Goal: Task Accomplishment & Management: Complete application form

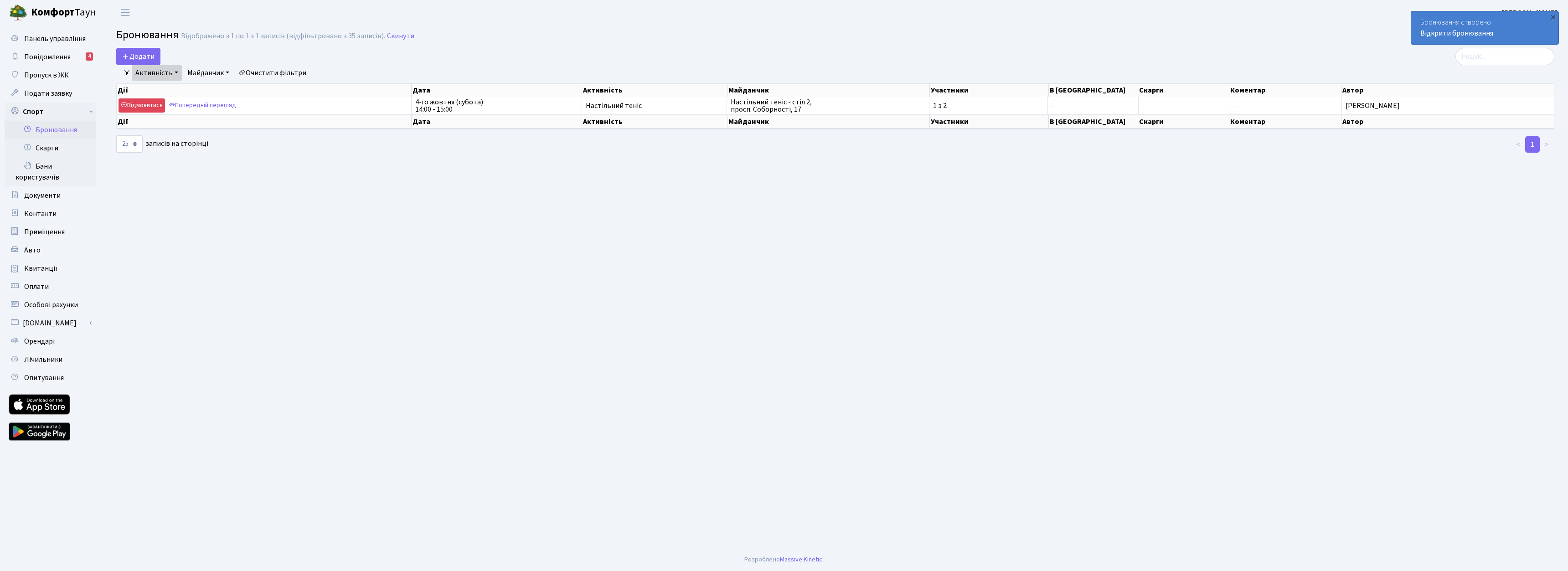
select select "25"
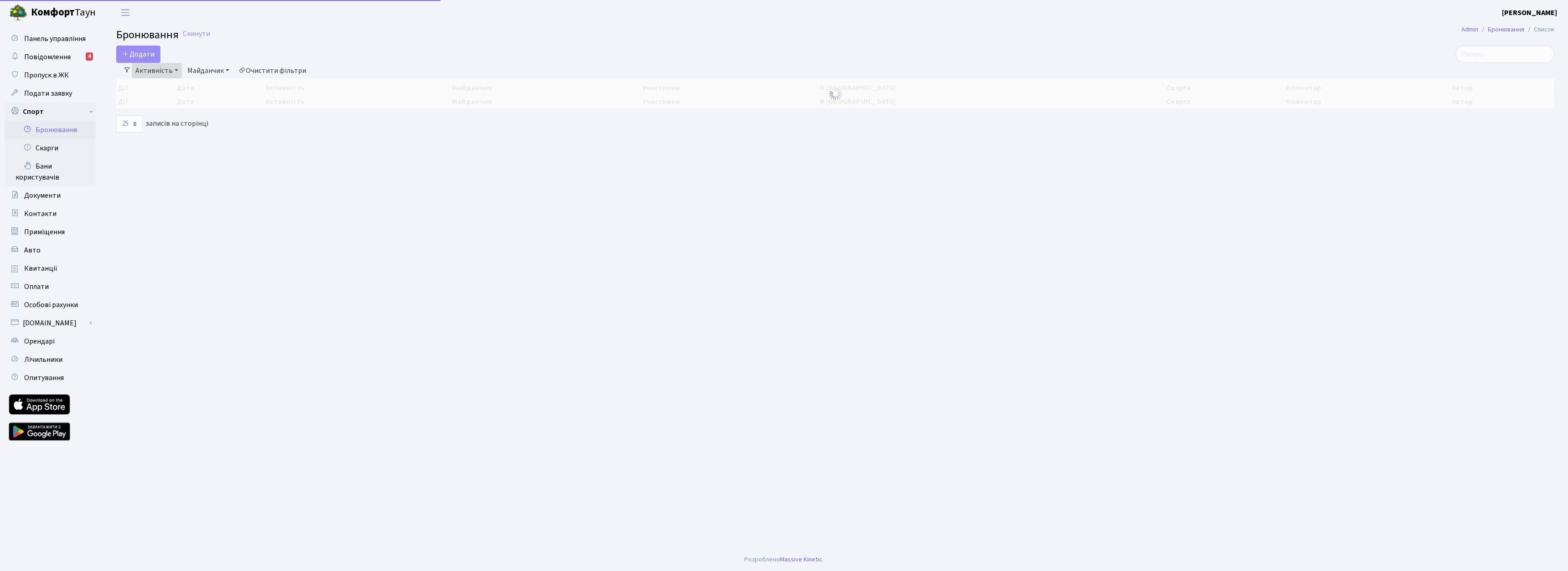
select select "25"
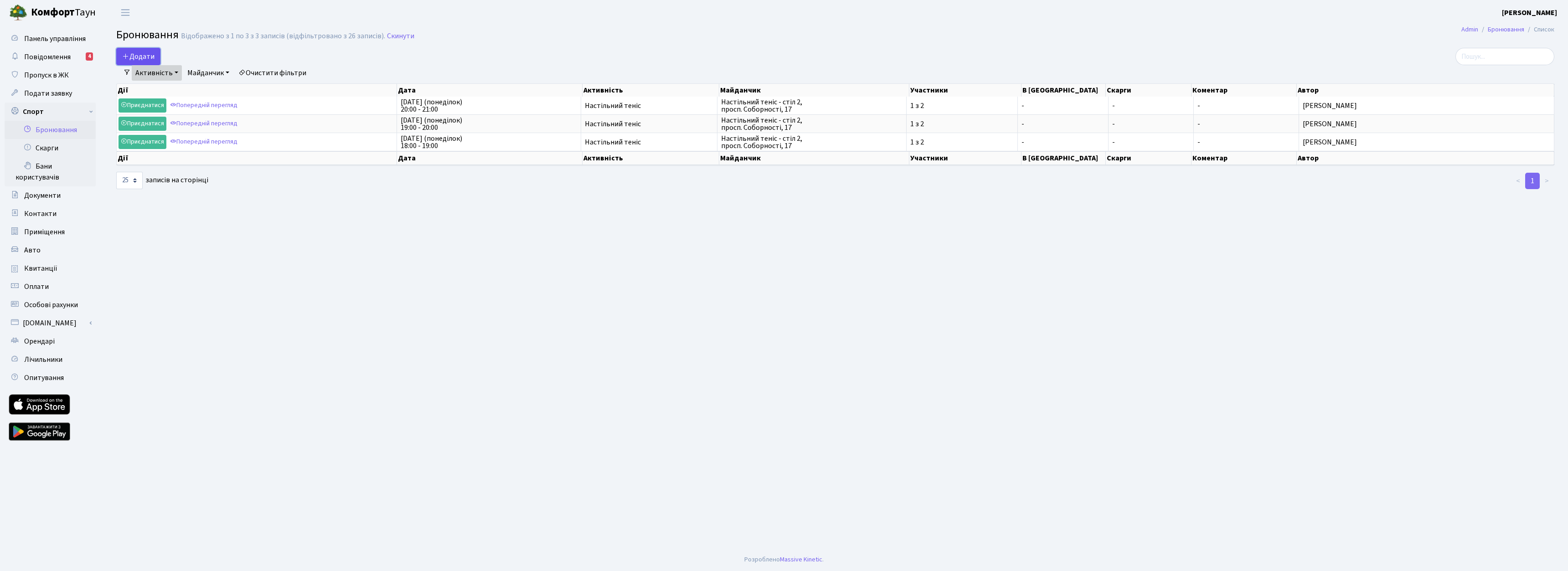
click at [147, 54] on button "Додати" at bounding box center [138, 57] width 44 height 17
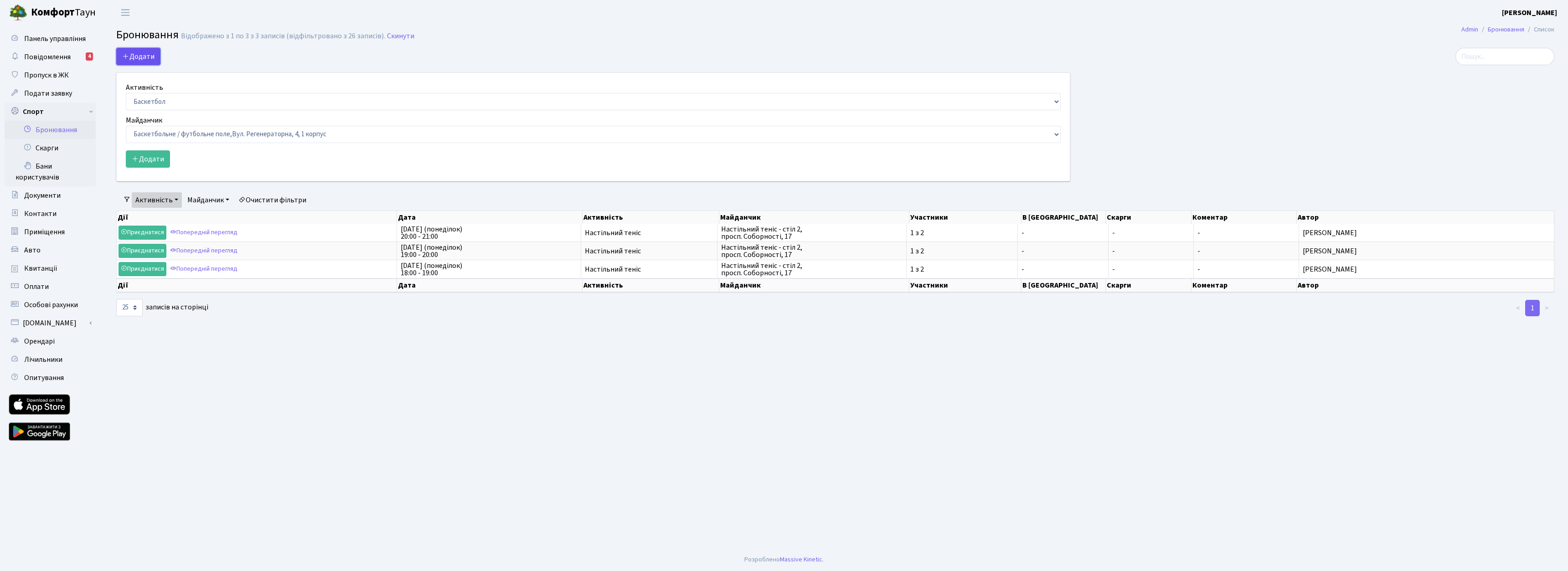
click at [147, 61] on button "Додати" at bounding box center [138, 57] width 44 height 17
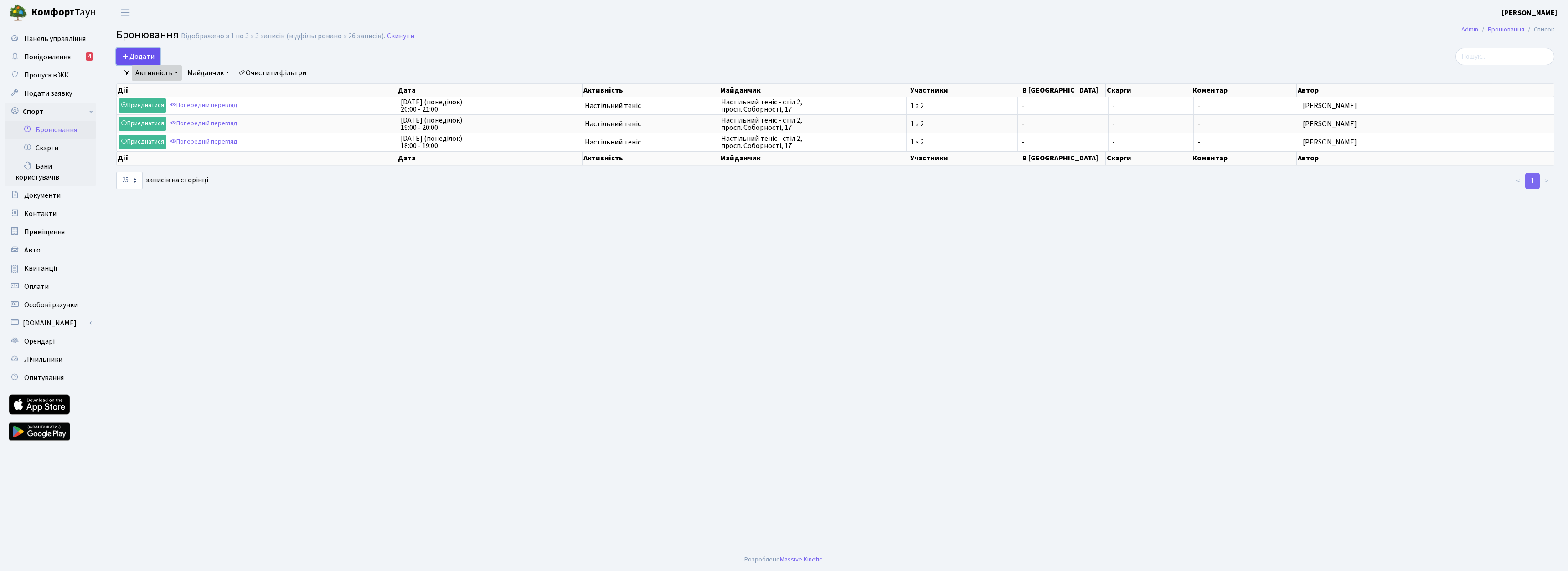
click at [147, 61] on button "Додати" at bounding box center [138, 57] width 44 height 17
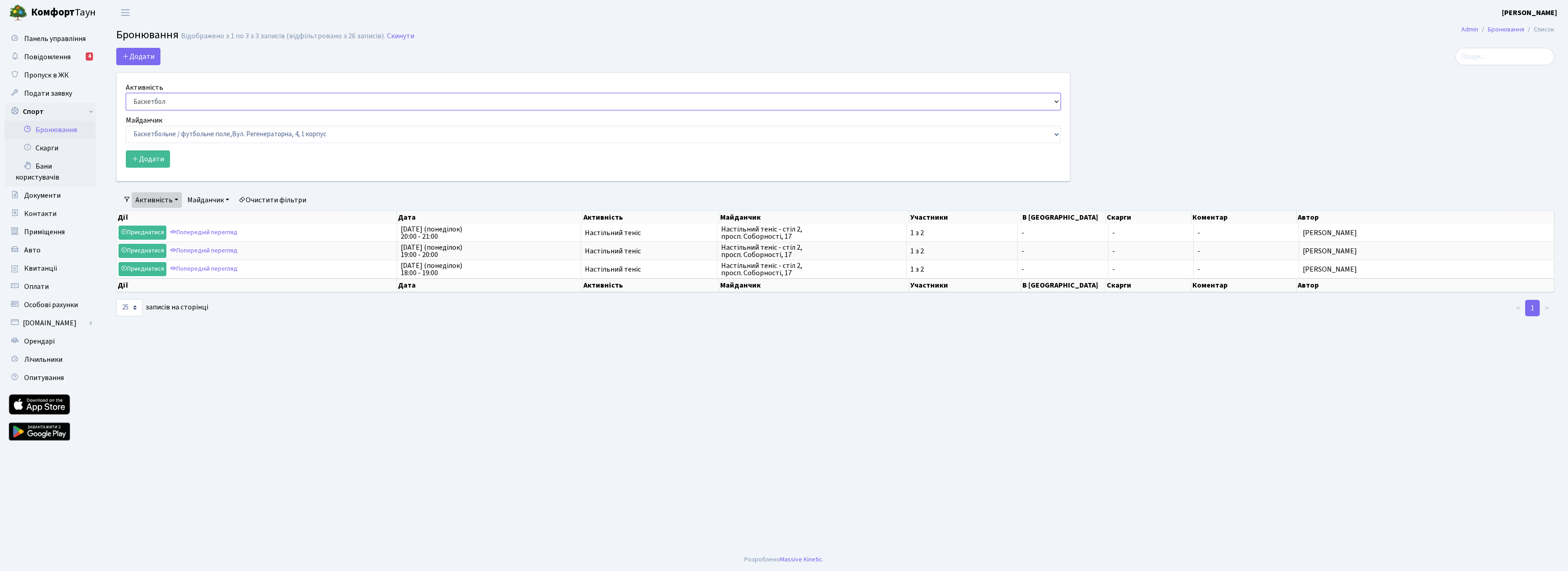
click at [166, 102] on select "Баскетбол Волейбол Йога Катання на роликах Настільний теніс Теніс Футбол Фітнес" at bounding box center [593, 102] width 935 height 17
select select "7"
click at [126, 93] on select "Баскетбол Волейбол Йога Катання на роликах Настільний теніс Теніс Футбол Фітнес" at bounding box center [593, 102] width 935 height 17
click at [173, 138] on select "Баскетбольне / футбольне поле, Вул. Регенераторна, 4, 1 корпус Баскетбольне пол…" at bounding box center [593, 135] width 935 height 17
select select "13"
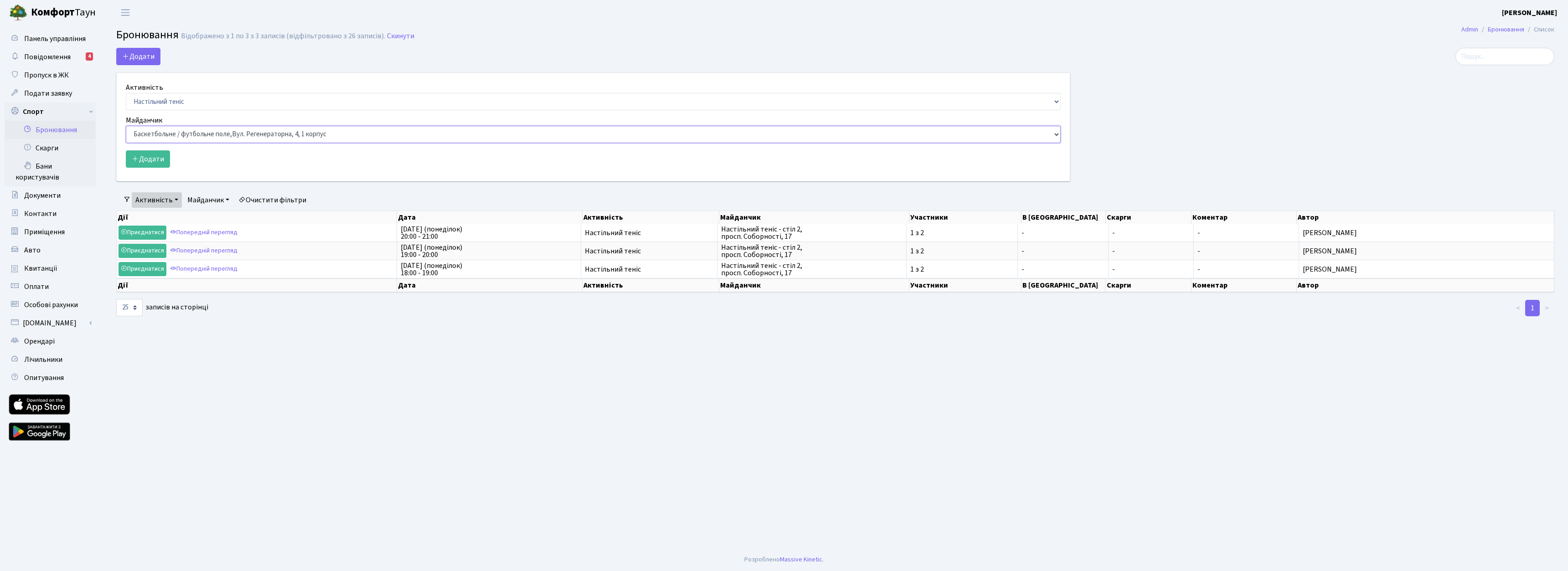
click at [126, 126] on select "Баскетбольне / футбольне поле, Вул. Регенераторна, 4, 1 корпус Баскетбольне пол…" at bounding box center [593, 135] width 935 height 17
click at [154, 159] on button "Додати" at bounding box center [148, 159] width 44 height 17
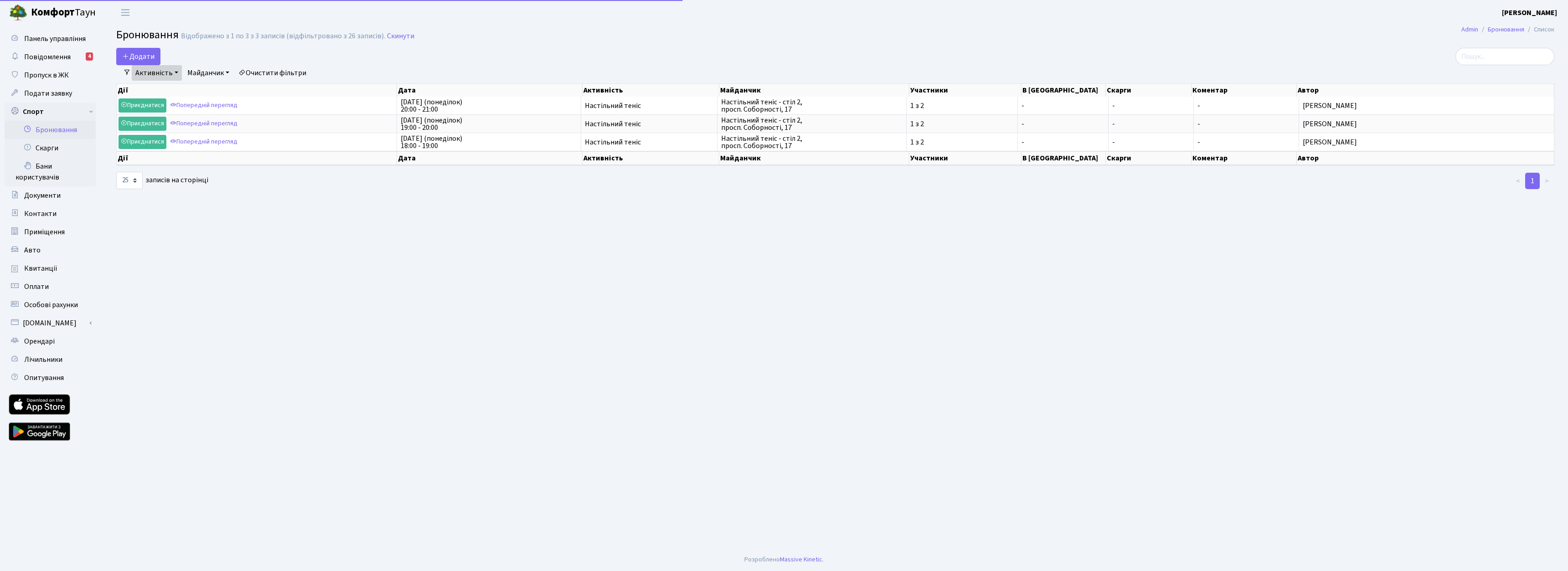
select select "7"
select select "13"
select select "25"
click at [142, 51] on button "Додати" at bounding box center [138, 57] width 44 height 17
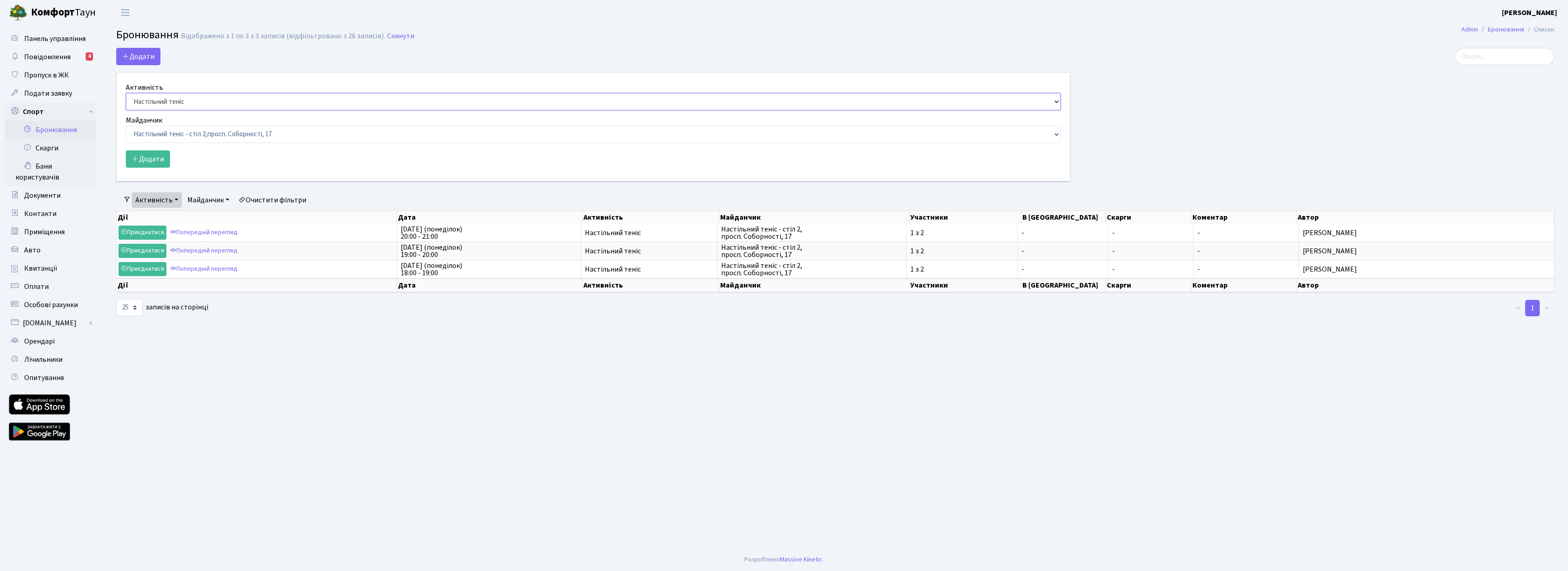
click at [161, 104] on select "Баскетбол Волейбол Йога Катання на роликах Настільний теніс Теніс Футбол Фітнес" at bounding box center [593, 102] width 935 height 17
click at [126, 93] on select "Баскетбол Волейбол Йога Катання на роликах Настільний теніс Теніс Футбол Фітнес" at bounding box center [593, 102] width 935 height 17
click at [168, 135] on select "Баскетбольне / футбольне поле, Вул. Регенераторна, 4, 1 корпус Баскетбольне пол…" at bounding box center [593, 135] width 935 height 17
select select "9"
click at [126, 126] on select "Баскетбольне / футбольне поле, Вул. Регенераторна, 4, 1 корпус Баскетбольне пол…" at bounding box center [593, 135] width 935 height 17
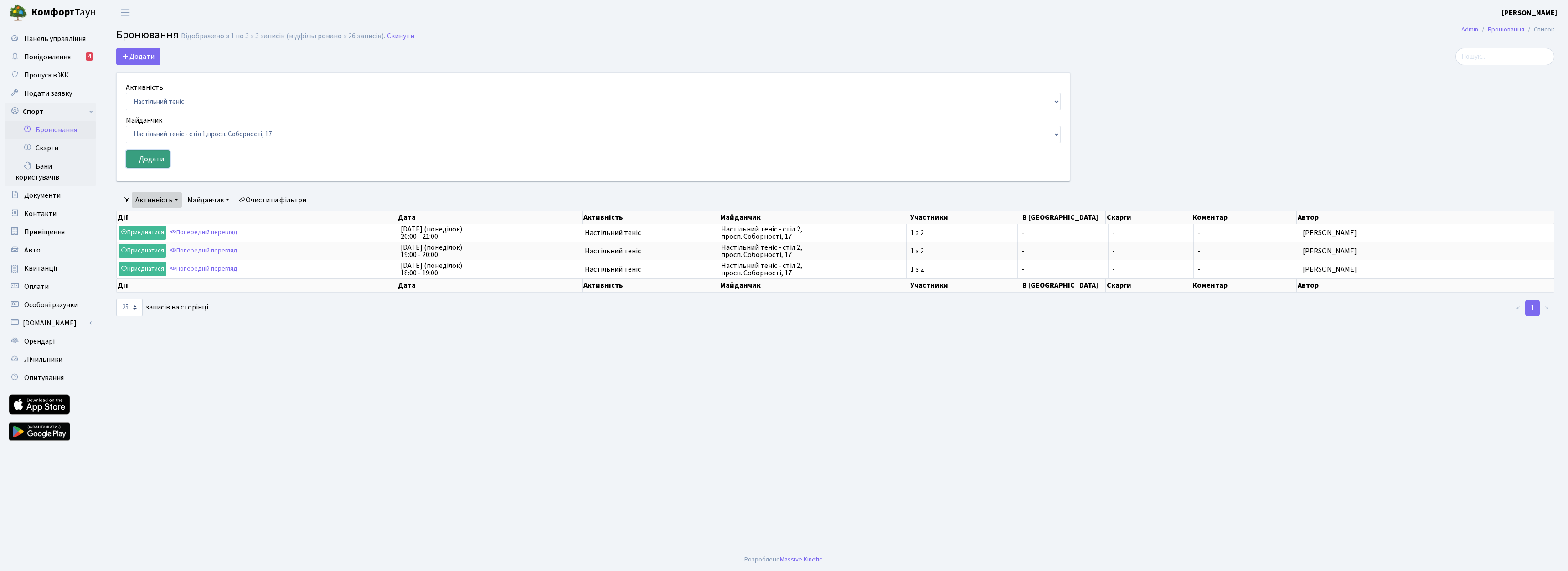
click at [159, 156] on button "Додати" at bounding box center [148, 159] width 44 height 17
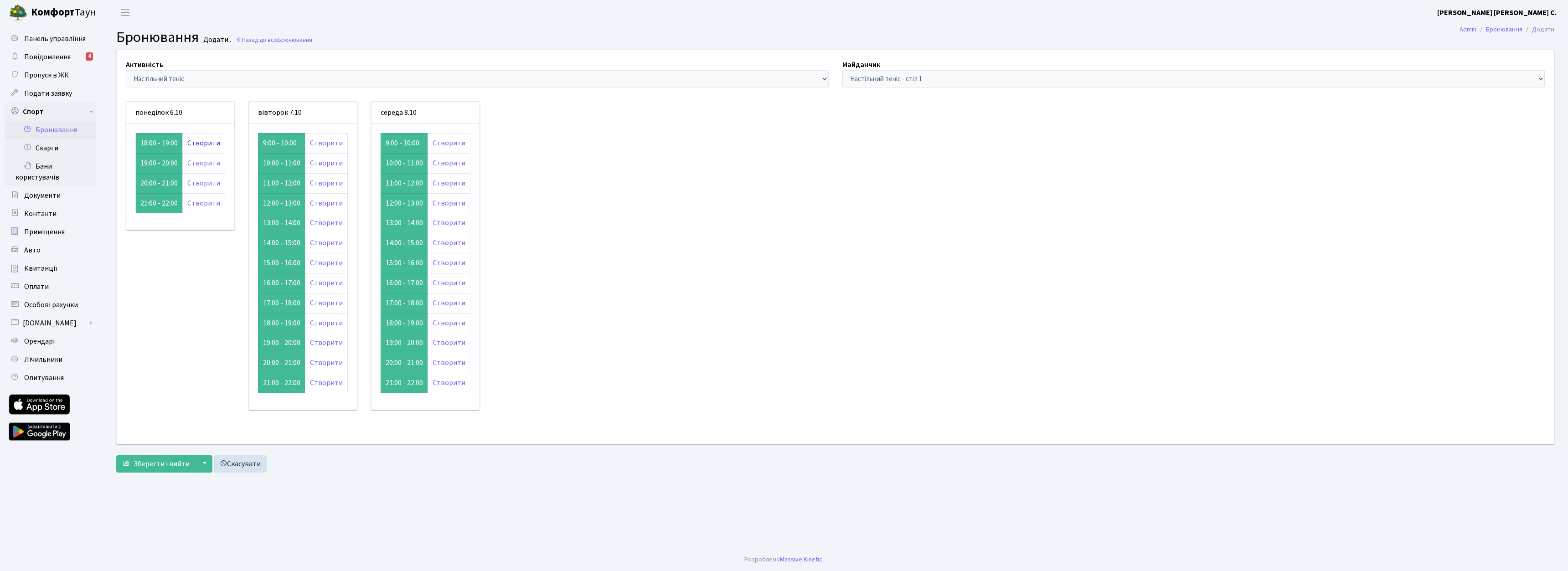
click at [204, 142] on link "Створити" at bounding box center [204, 143] width 33 height 10
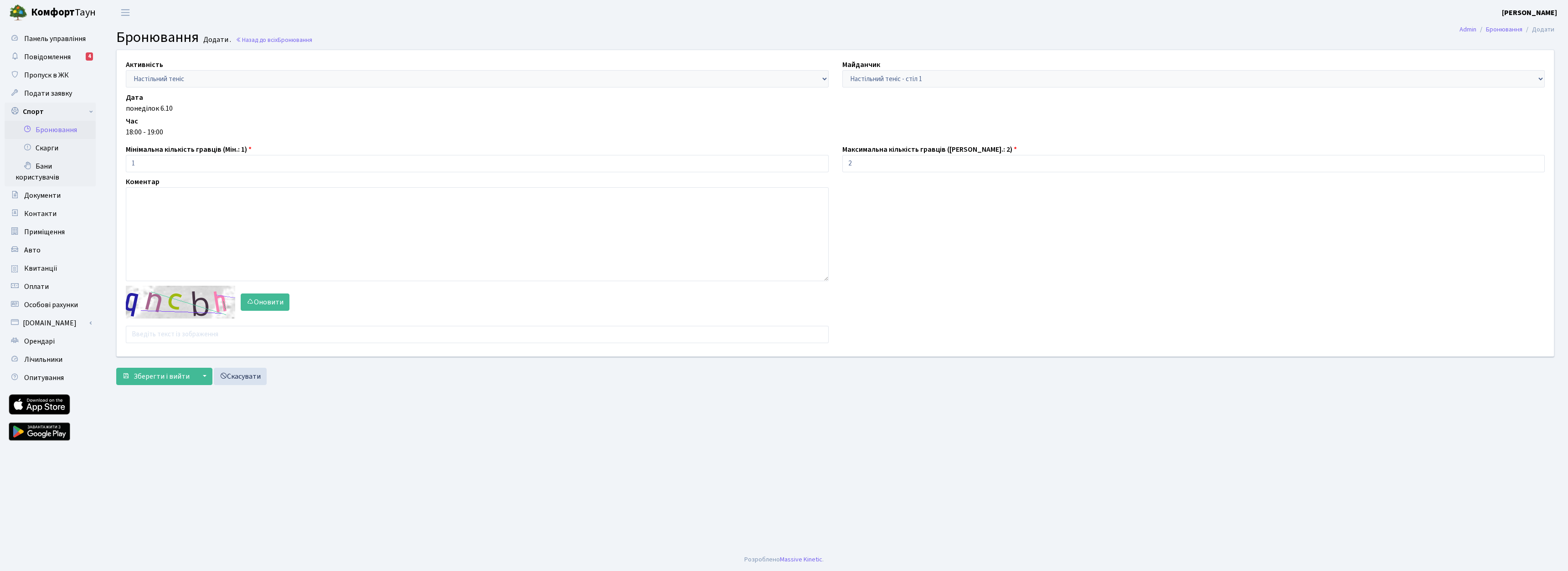
click at [169, 344] on div "Активність - Баскетбол Волейбол Йога Катання на роликах Настільний теніс Теніс …" at bounding box center [835, 203] width 1451 height 306
click at [173, 338] on input "text" at bounding box center [477, 334] width 703 height 17
type input "е"
type input "thpbu"
click at [116, 368] on button "Зберегти і вийти" at bounding box center [156, 376] width 79 height 17
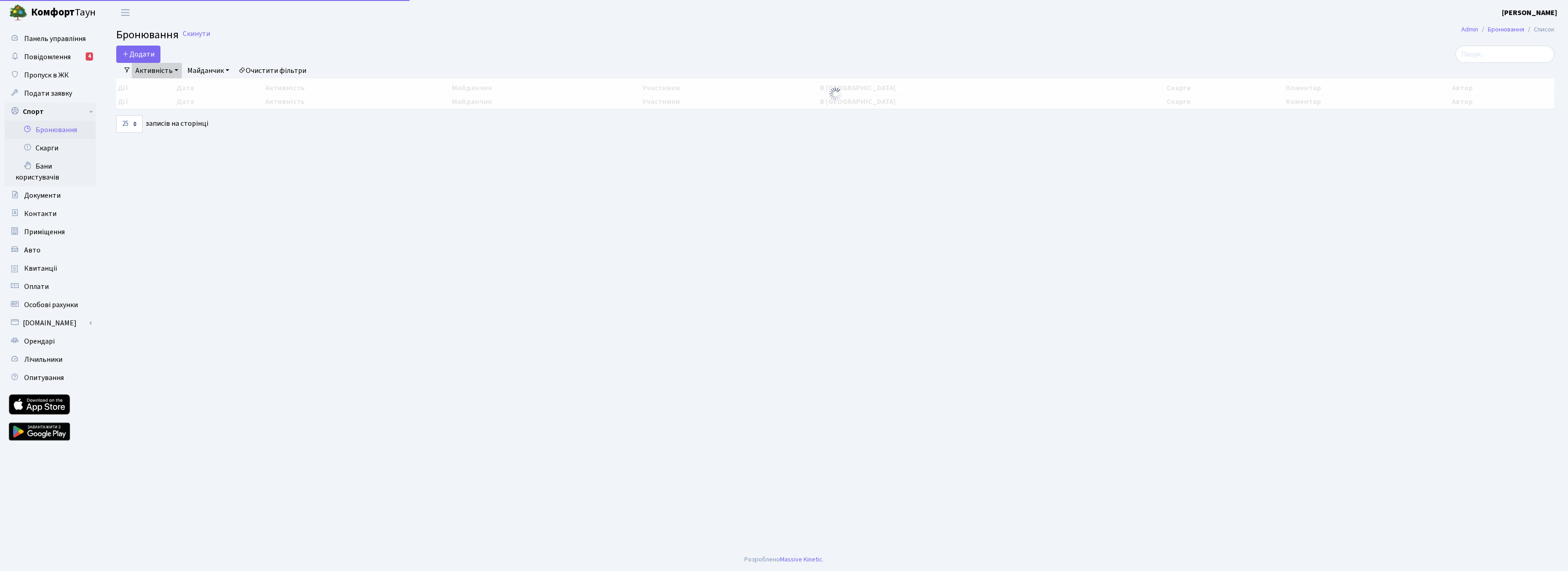
select select "25"
